Goal: Contribute content: Contribute content

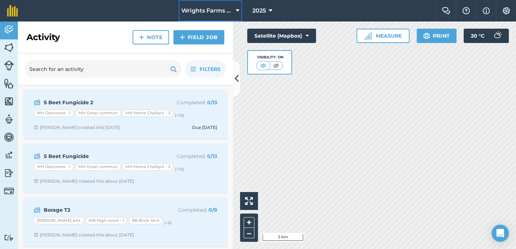
click at [202, 13] on span "Wrights Farms Contracting" at bounding box center [207, 10] width 52 height 9
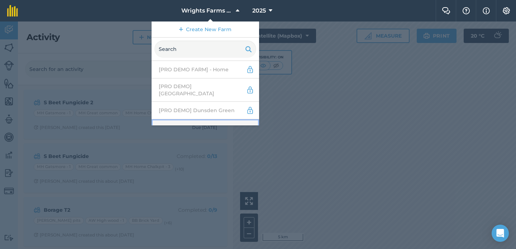
click at [197, 119] on link "Abbey Farm - Pro" at bounding box center [206, 128] width 108 height 19
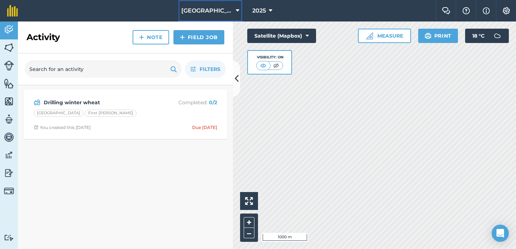
click at [219, 13] on span "[GEOGRAPHIC_DATA]" at bounding box center [207, 10] width 52 height 9
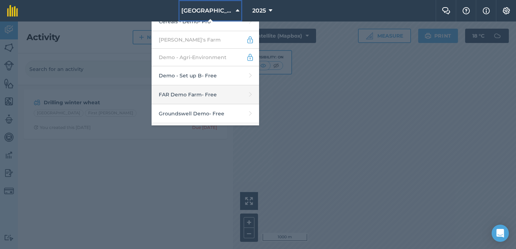
scroll to position [169, 0]
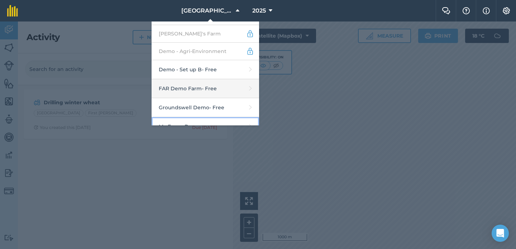
click at [206, 117] on link "My Farm - Pro" at bounding box center [206, 126] width 108 height 19
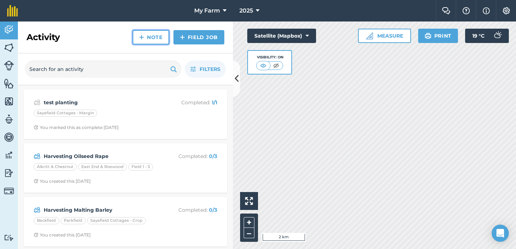
click at [157, 34] on link "Note" at bounding box center [151, 37] width 37 height 14
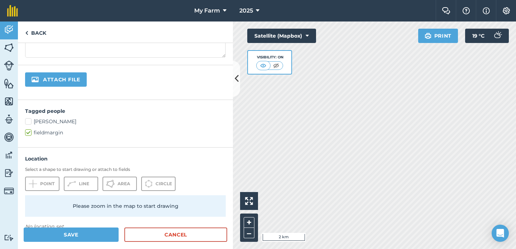
scroll to position [117, 0]
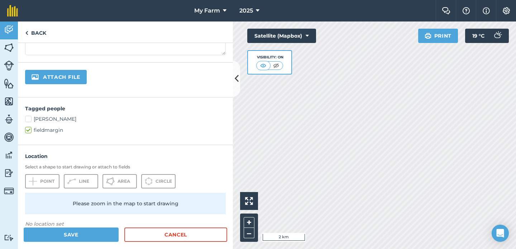
click at [80, 71] on input "file" at bounding box center [80, 77] width 110 height 15
type input "C:\fakepath\IMG_8361.jpeg"
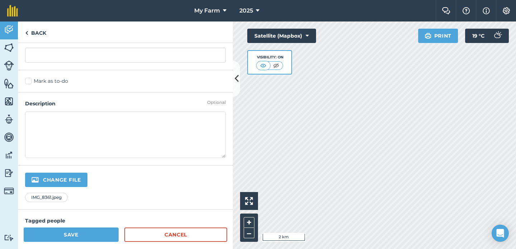
scroll to position [0, 0]
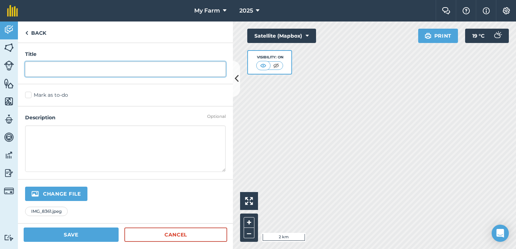
click at [151, 69] on input "text" at bounding box center [125, 69] width 201 height 15
type input "photo"
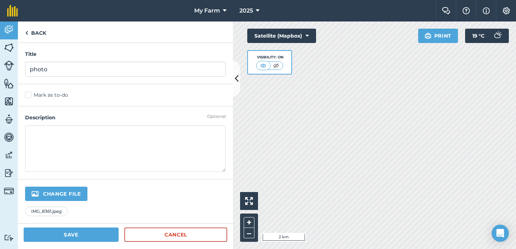
click at [116, 100] on div "Mark as to-do" at bounding box center [125, 95] width 215 height 22
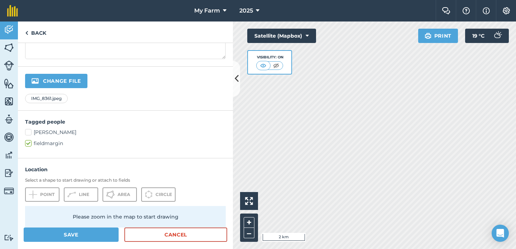
scroll to position [186, 0]
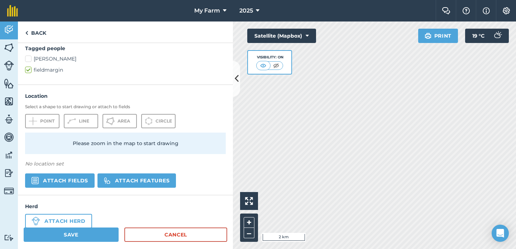
click at [96, 226] on div "Herd Attach herd" at bounding box center [125, 215] width 215 height 41
click at [95, 231] on button "Save" at bounding box center [71, 235] width 95 height 14
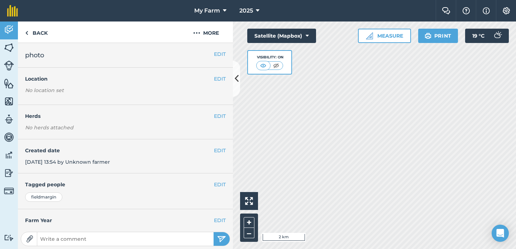
click at [31, 236] on img at bounding box center [29, 239] width 7 height 7
